Goal: Find specific page/section: Find specific page/section

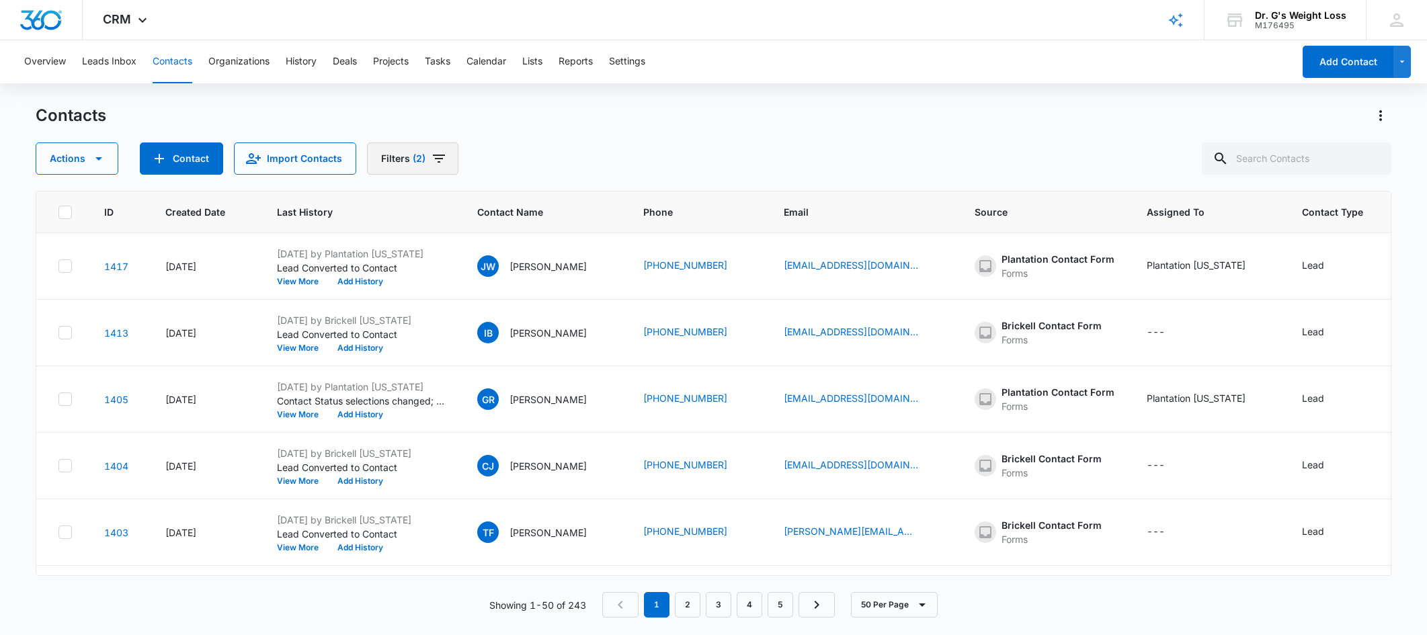
click at [433, 153] on icon "Filters" at bounding box center [439, 159] width 16 height 16
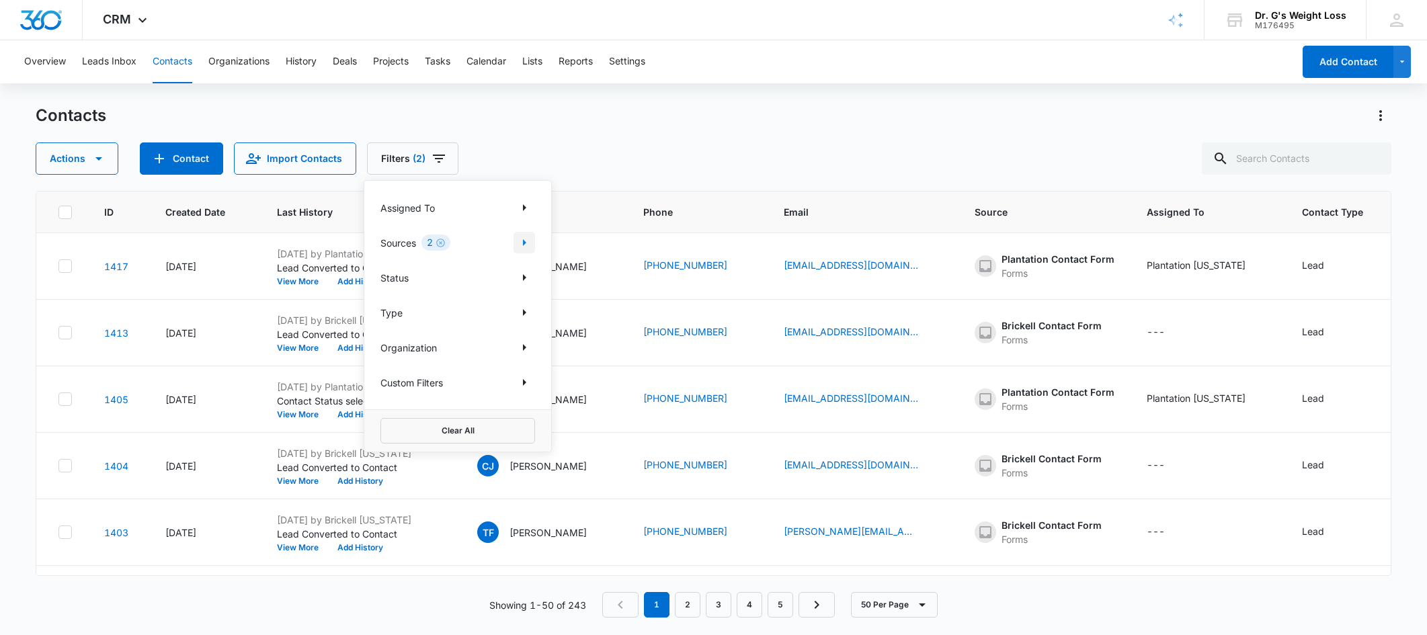
click at [526, 246] on icon "Show Sources filters" at bounding box center [524, 243] width 16 height 16
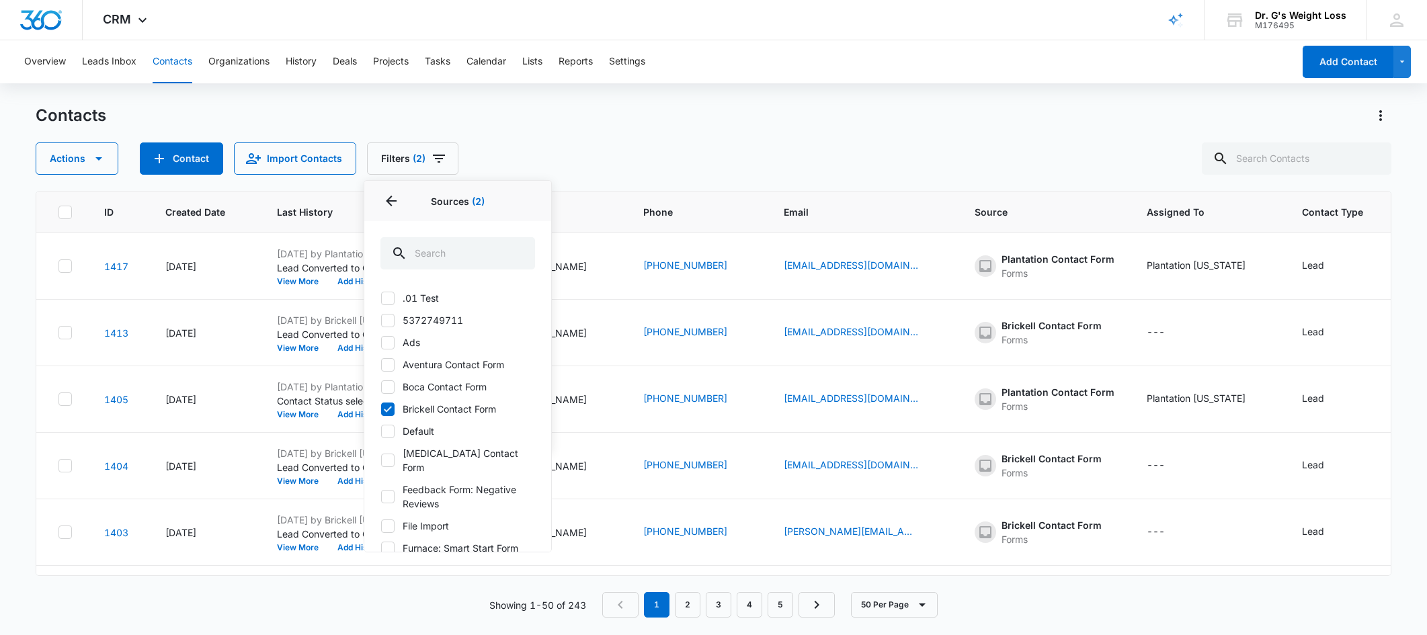
click at [389, 406] on icon at bounding box center [388, 409] width 12 height 12
click at [381, 409] on input "Brickell Contact Form" at bounding box center [381, 409] width 1 height 1
checkbox input "false"
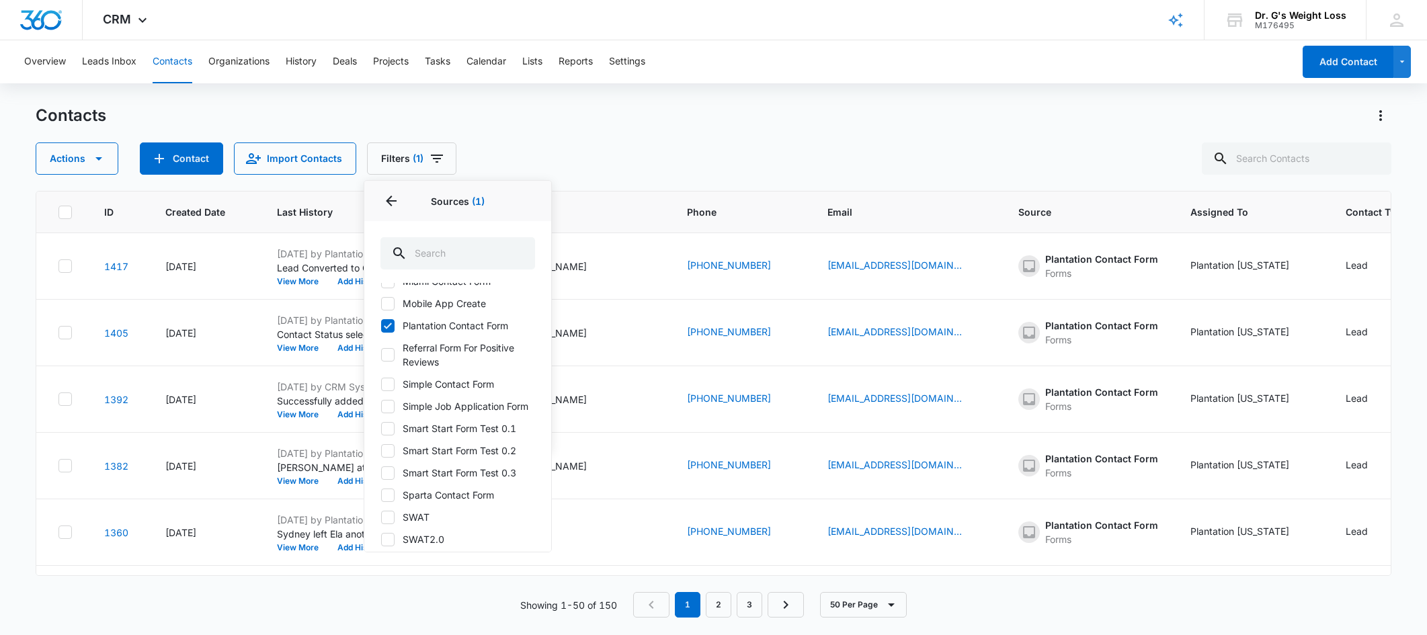
scroll to position [538, 0]
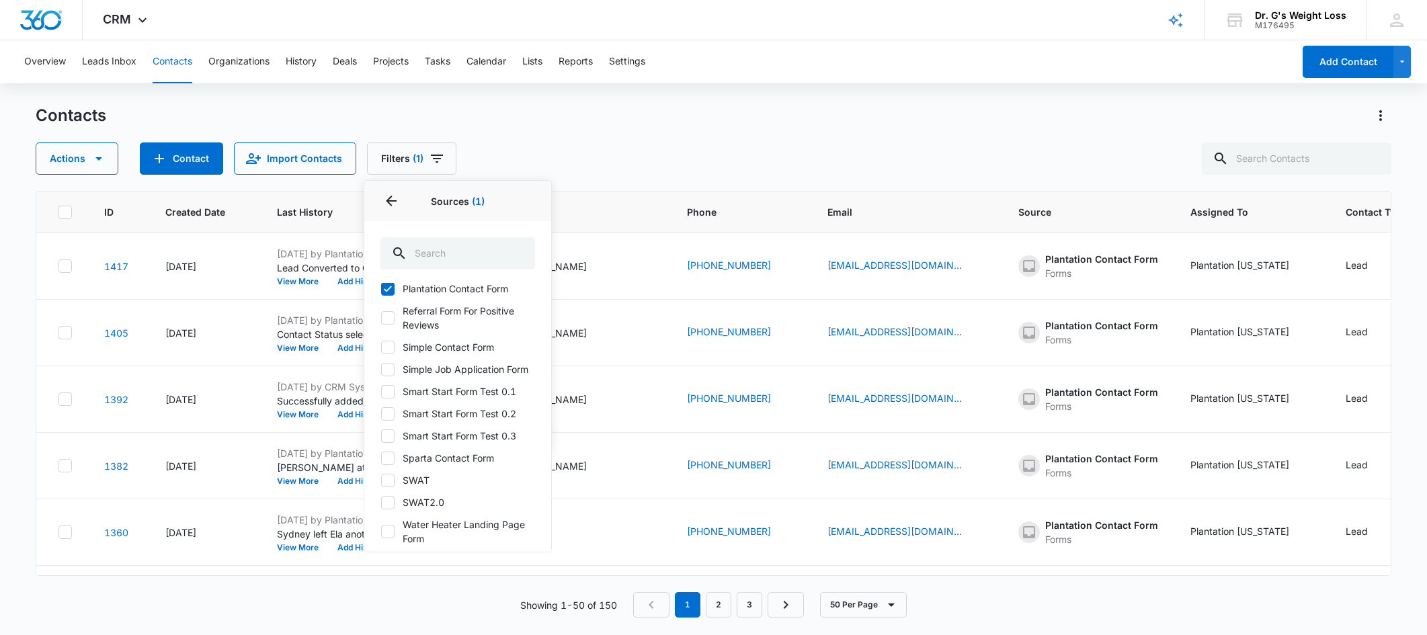
click at [387, 290] on icon at bounding box center [388, 289] width 8 height 6
click at [381, 289] on input "Plantation Contact Form" at bounding box center [381, 288] width 1 height 1
checkbox input "false"
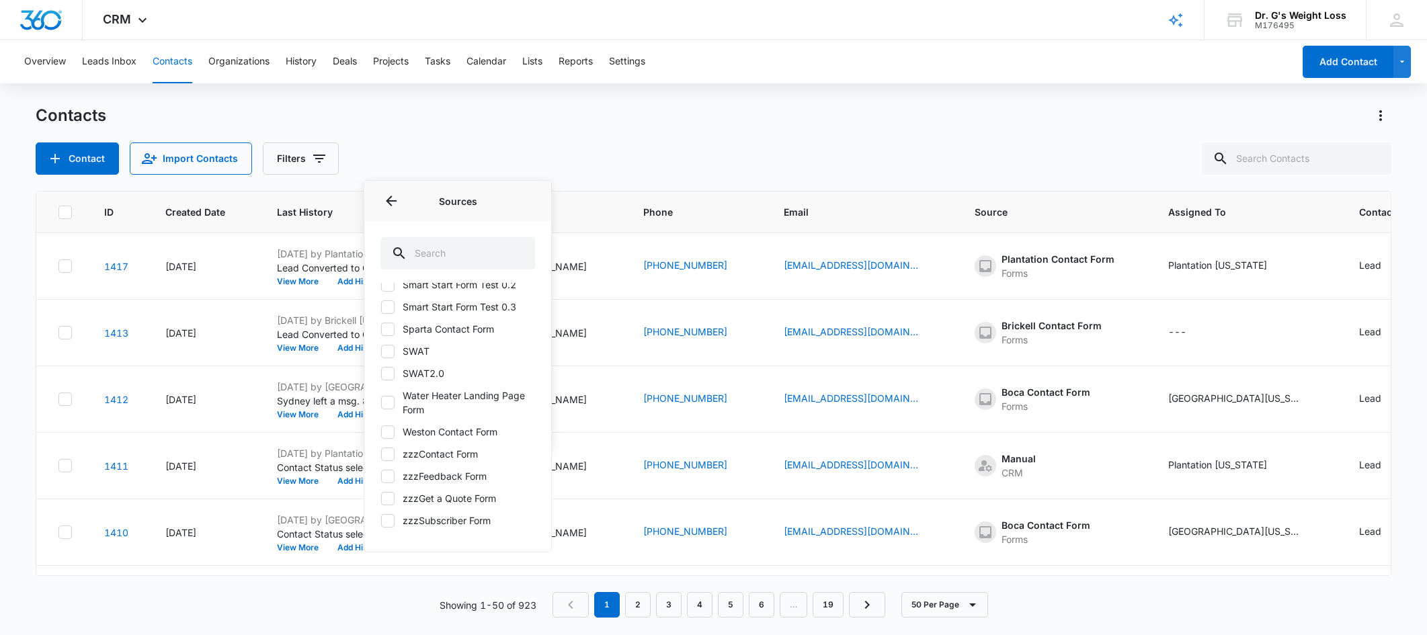
scroll to position [681, 0]
click at [455, 247] on input "text" at bounding box center [458, 253] width 155 height 32
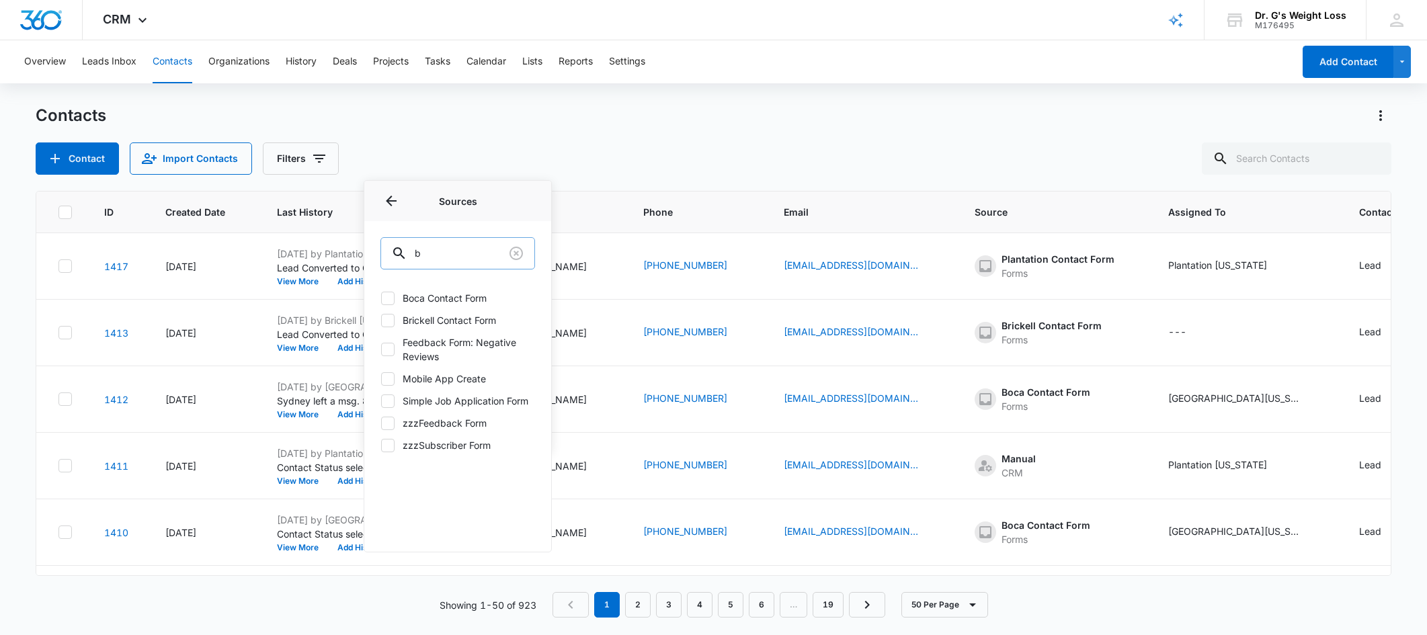
scroll to position [0, 0]
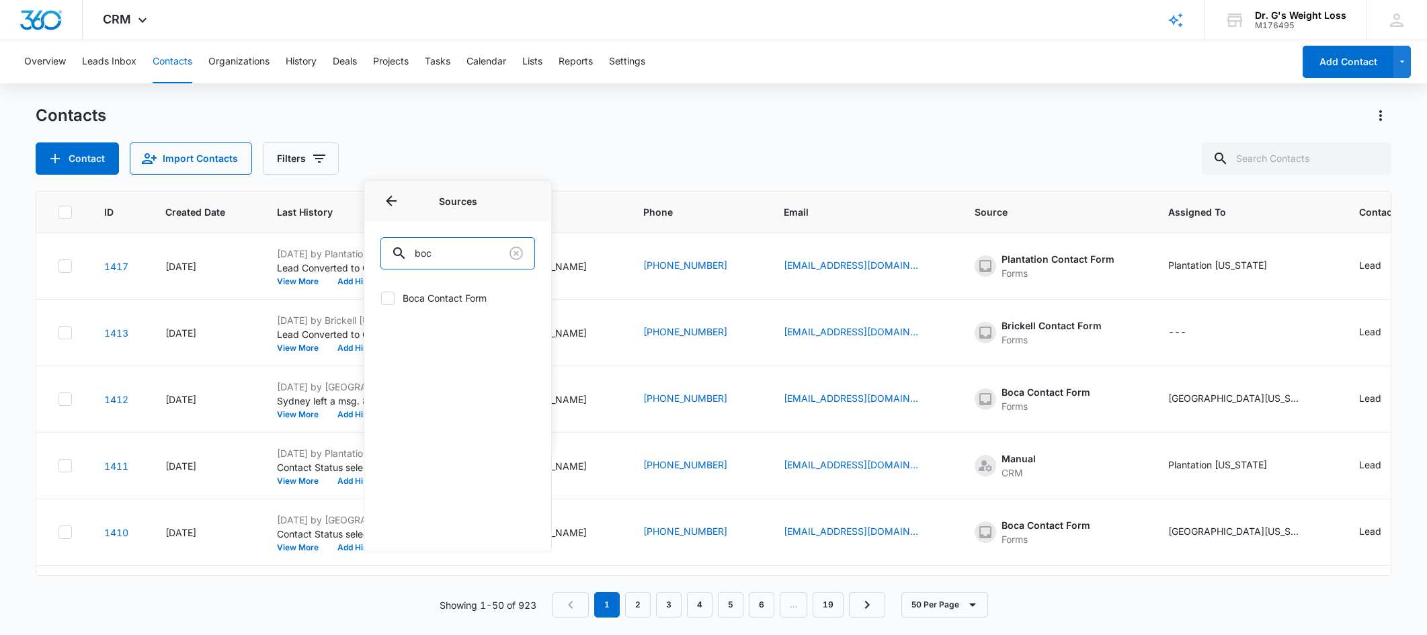
type input "boc"
click at [424, 294] on label "Boca Contact Form" at bounding box center [458, 298] width 155 height 14
click at [381, 298] on input "Boca Contact Form" at bounding box center [381, 298] width 1 height 1
checkbox input "true"
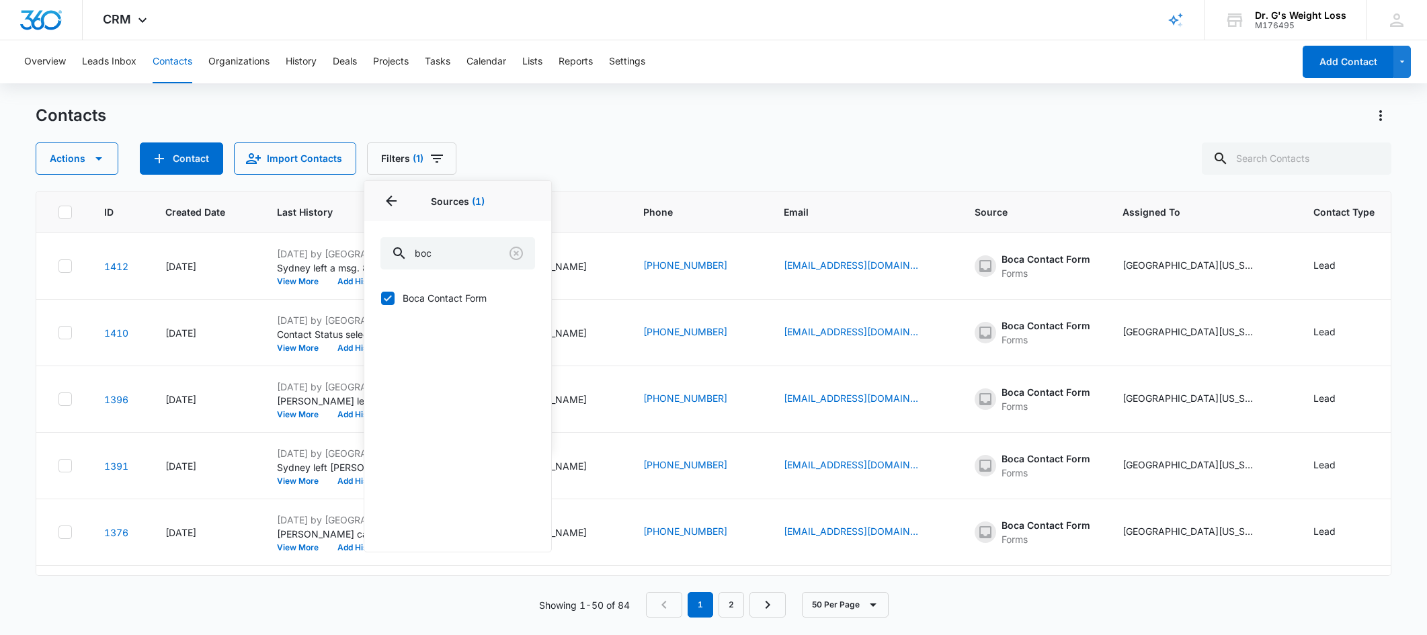
click at [739, 144] on div "Actions Contact Import Contacts Filters (1) Assigned To Sources 1 Sources (1) b…" at bounding box center [714, 159] width 1356 height 32
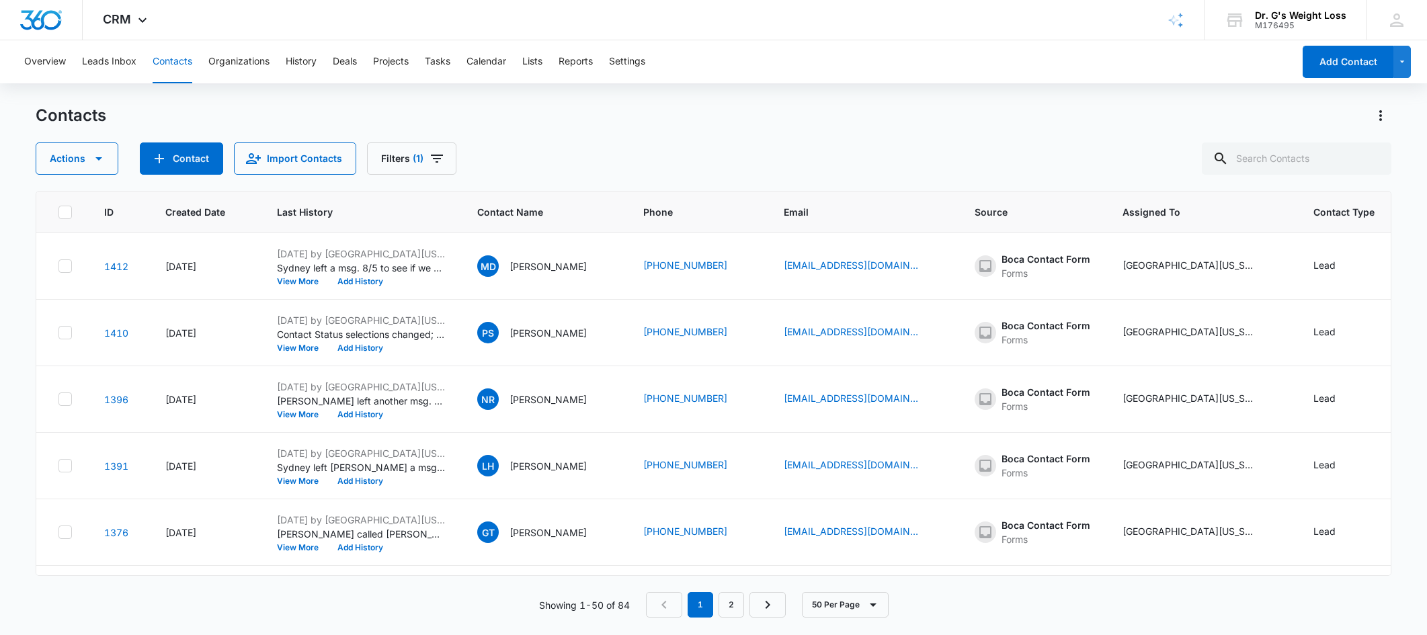
click at [695, 110] on div "Contacts" at bounding box center [714, 116] width 1356 height 22
click at [694, 110] on div "Contacts" at bounding box center [714, 116] width 1356 height 22
click at [730, 124] on div "Contacts" at bounding box center [714, 116] width 1356 height 22
click at [711, 116] on div "Contacts" at bounding box center [714, 116] width 1356 height 22
click at [655, 145] on div "Actions Contact Import Contacts Filters (1)" at bounding box center [714, 159] width 1356 height 32
